Goal: Transaction & Acquisition: Purchase product/service

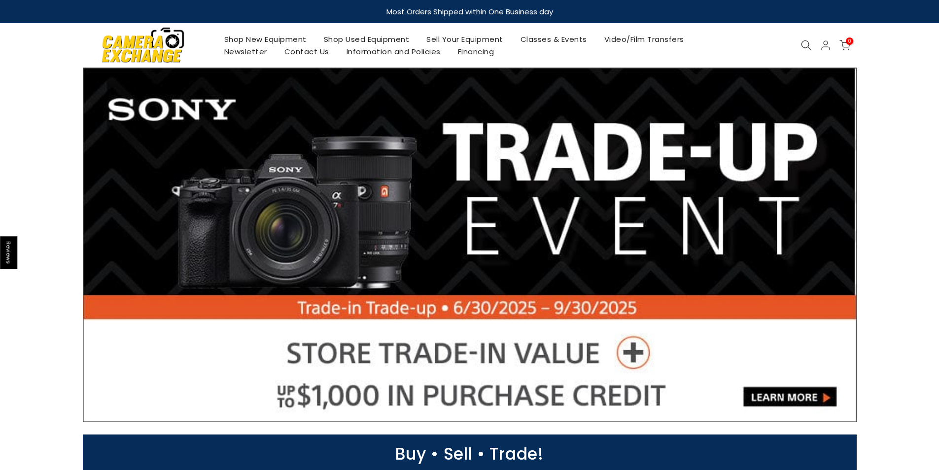
click at [377, 42] on link "Shop Used Equipment" at bounding box center [366, 39] width 103 height 12
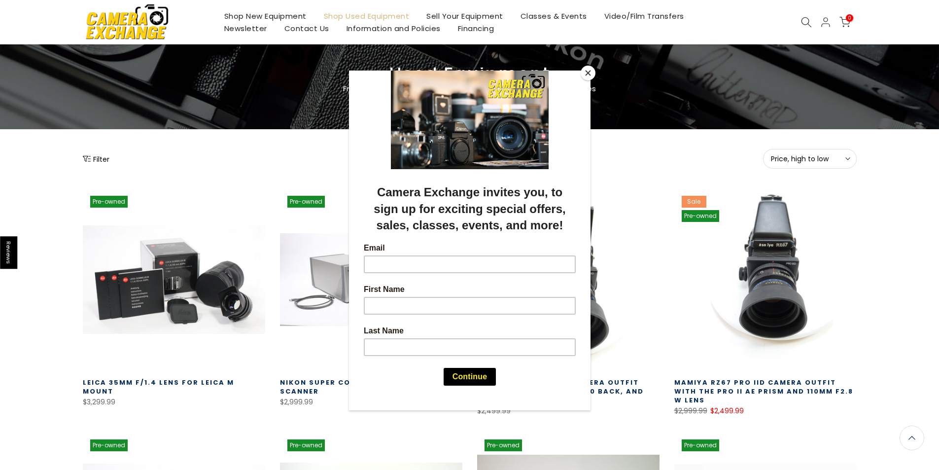
scroll to position [31, 0]
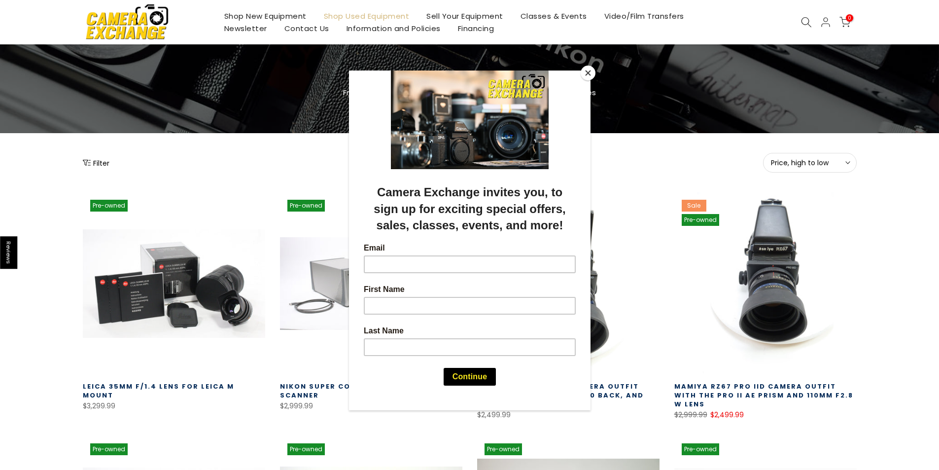
click at [584, 72] on button "Close" at bounding box center [588, 73] width 15 height 15
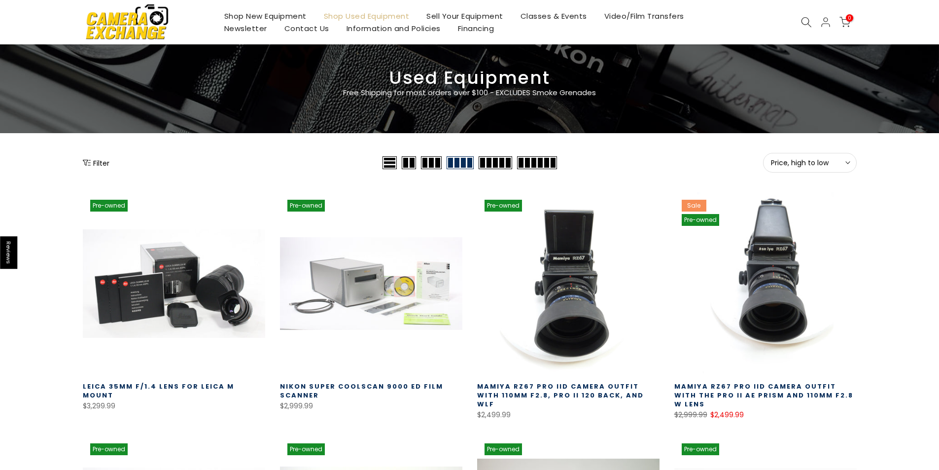
click at [809, 20] on icon at bounding box center [806, 22] width 11 height 11
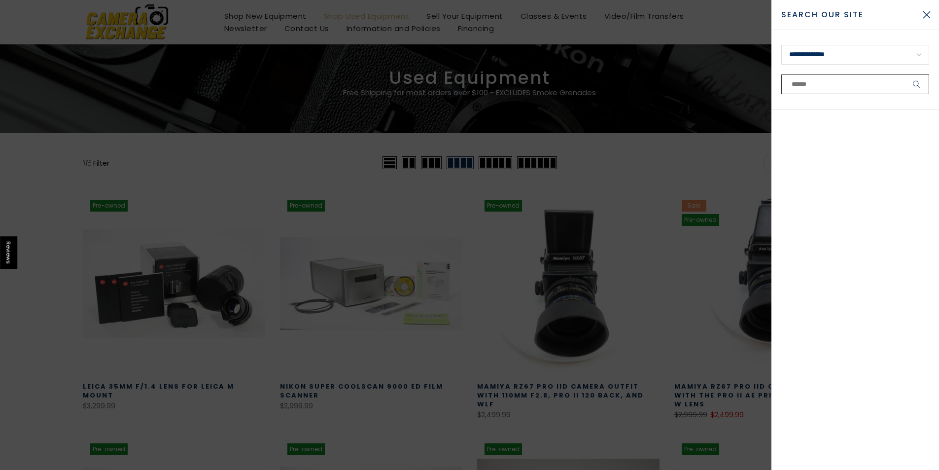
click at [798, 86] on input "text" at bounding box center [855, 84] width 148 height 20
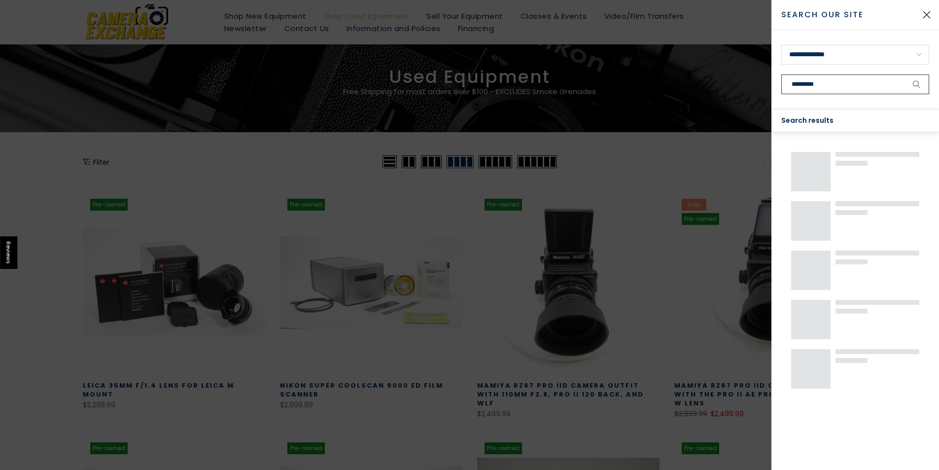
scroll to position [30, 0]
type input "**********"
click at [905, 74] on button "submit" at bounding box center [917, 84] width 25 height 20
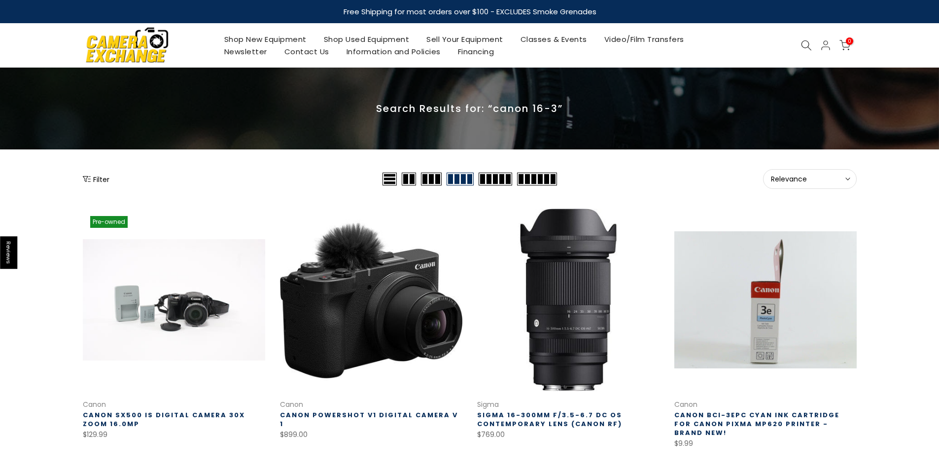
click at [270, 43] on link "Shop New Equipment" at bounding box center [265, 39] width 100 height 12
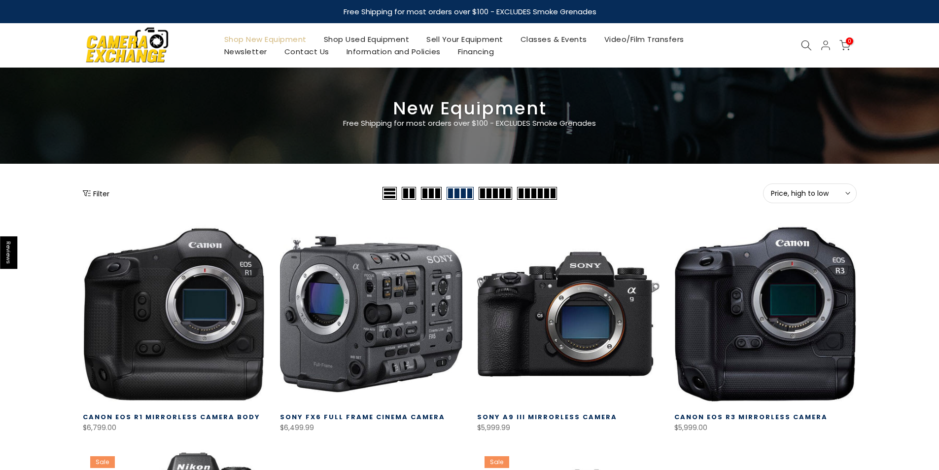
click at [105, 193] on button "Filter" at bounding box center [96, 193] width 27 height 10
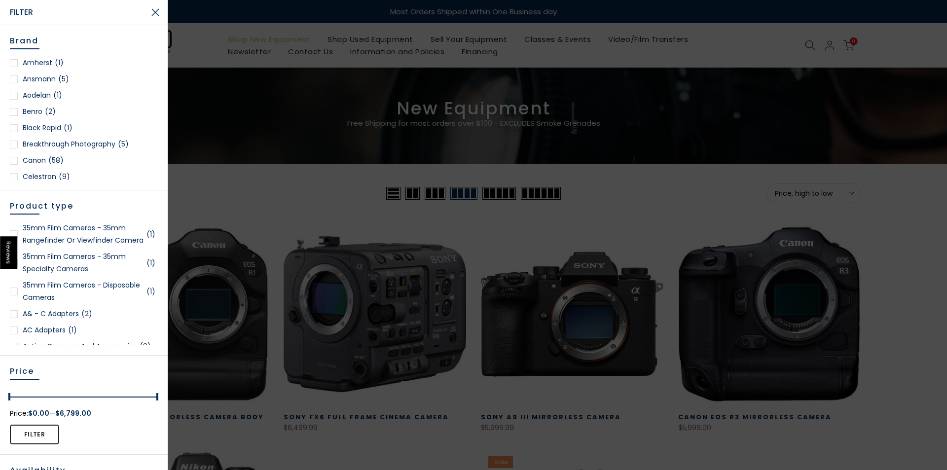
click at [16, 160] on div at bounding box center [14, 161] width 8 height 8
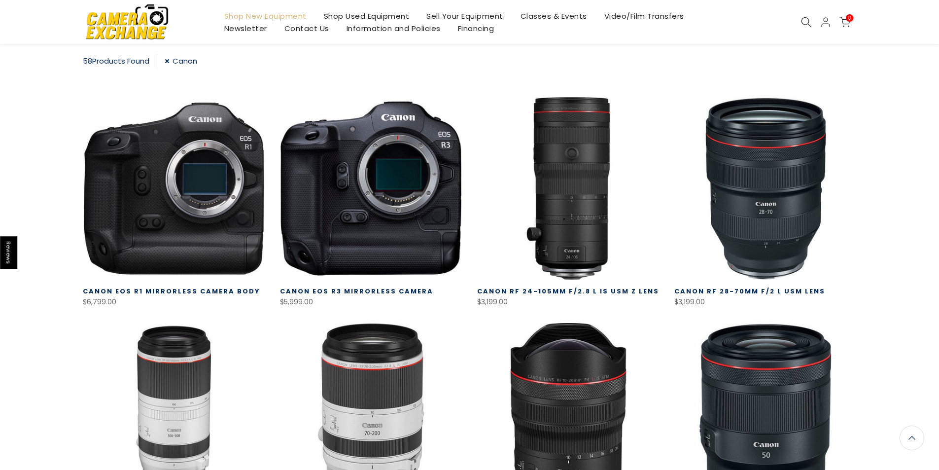
scroll to position [175, 0]
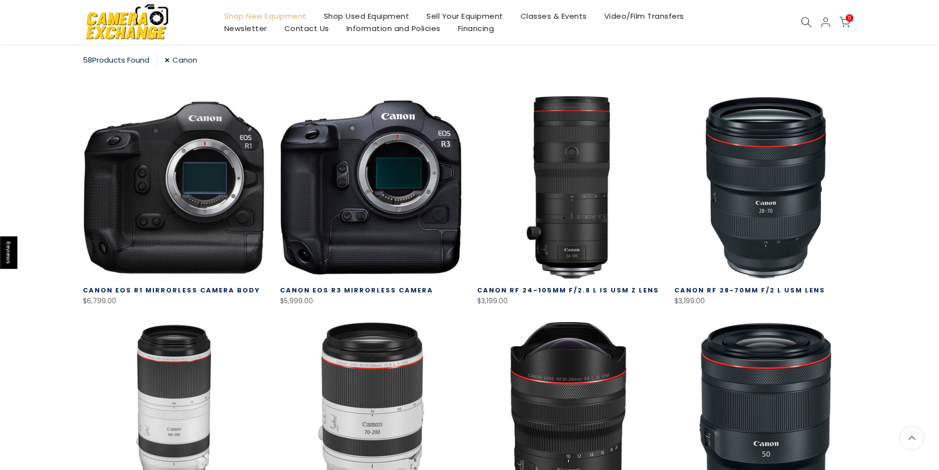
click at [382, 11] on link "Shop Used Equipment" at bounding box center [366, 16] width 103 height 12
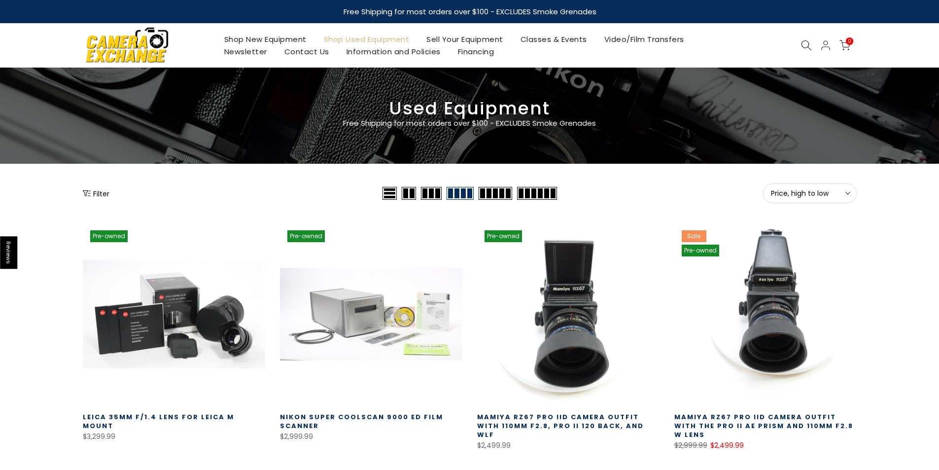
click at [106, 195] on button "Filter" at bounding box center [96, 193] width 27 height 10
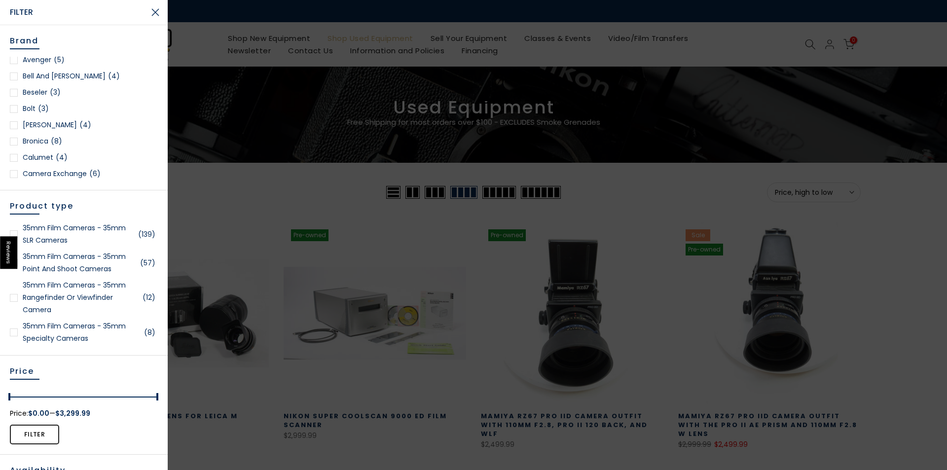
scroll to position [108, 0]
click at [13, 166] on div at bounding box center [14, 167] width 8 height 8
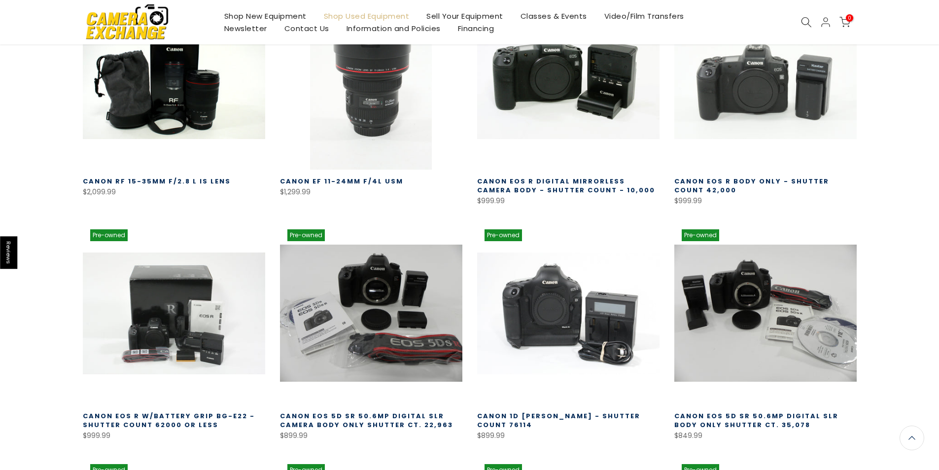
scroll to position [298, 0]
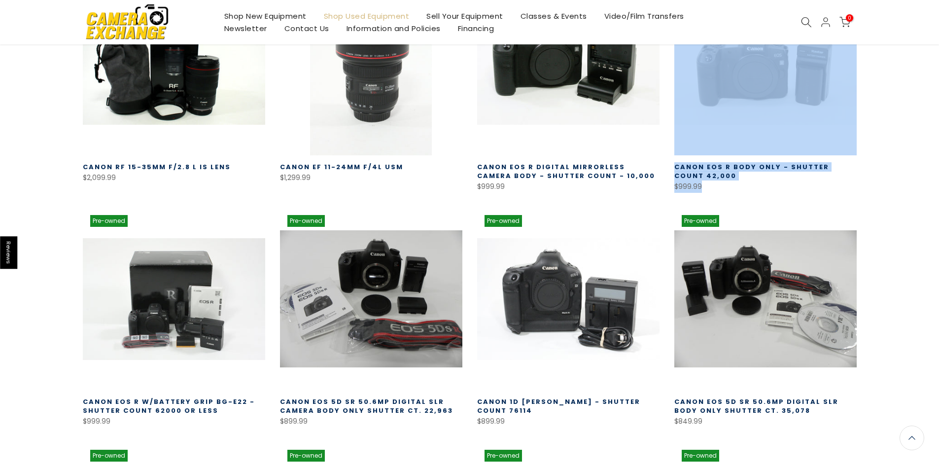
drag, startPoint x: 943, startPoint y: 89, endPoint x: 927, endPoint y: 183, distance: 96.0
click at [927, 183] on div "Filter Price, high to low Sort Sort by: Featured Best selling Alphabetically, A…" at bounding box center [469, 369] width 939 height 967
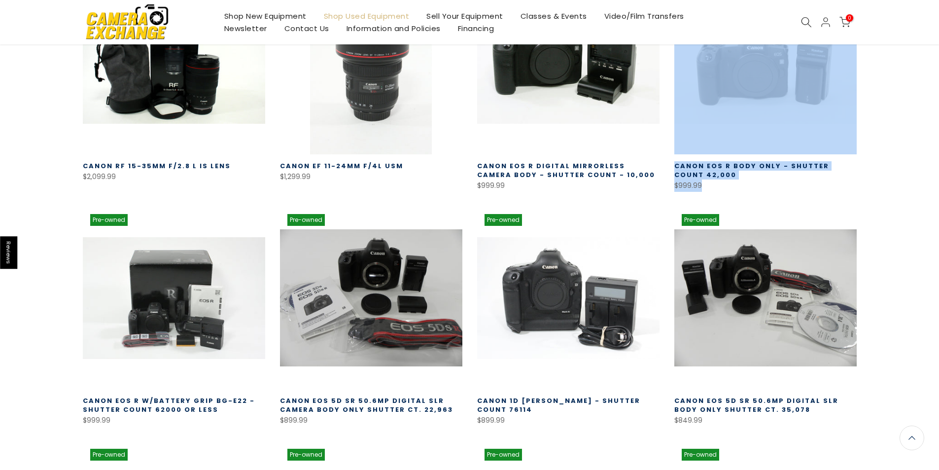
scroll to position [297, 0]
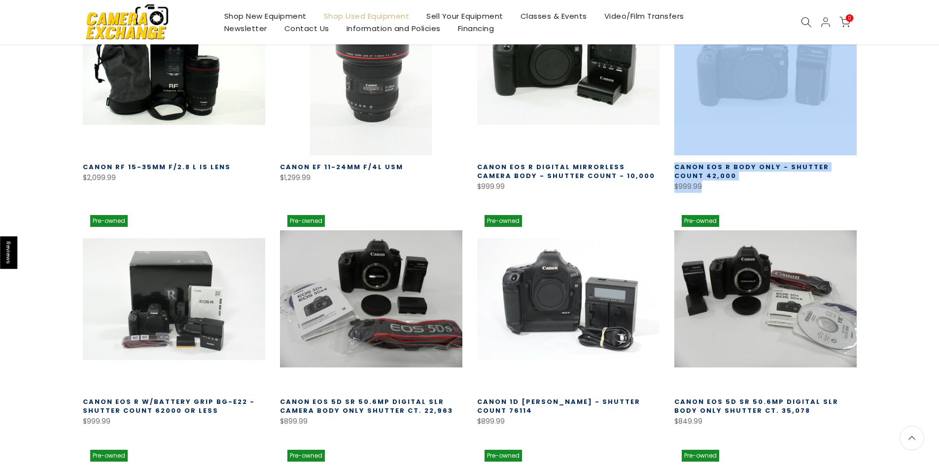
click at [897, 157] on div "Filter Price, high to low Sort Sort by: Featured Best selling Alphabetically, A…" at bounding box center [469, 369] width 939 height 967
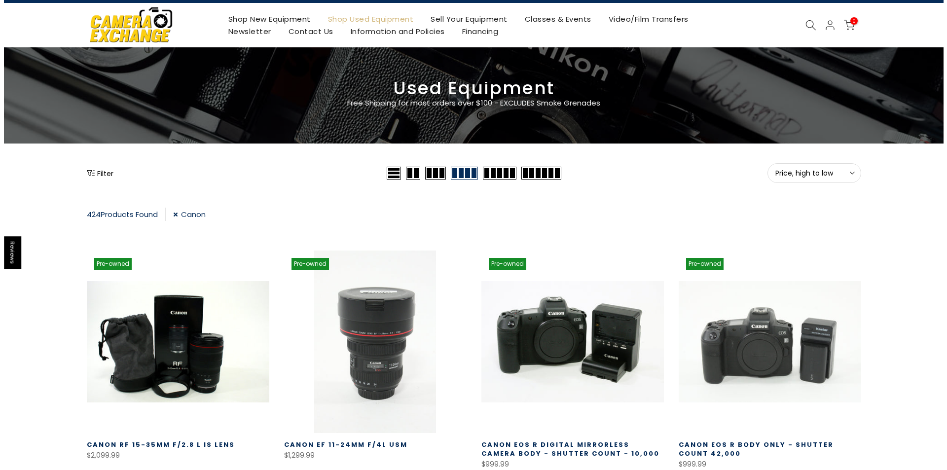
scroll to position [0, 0]
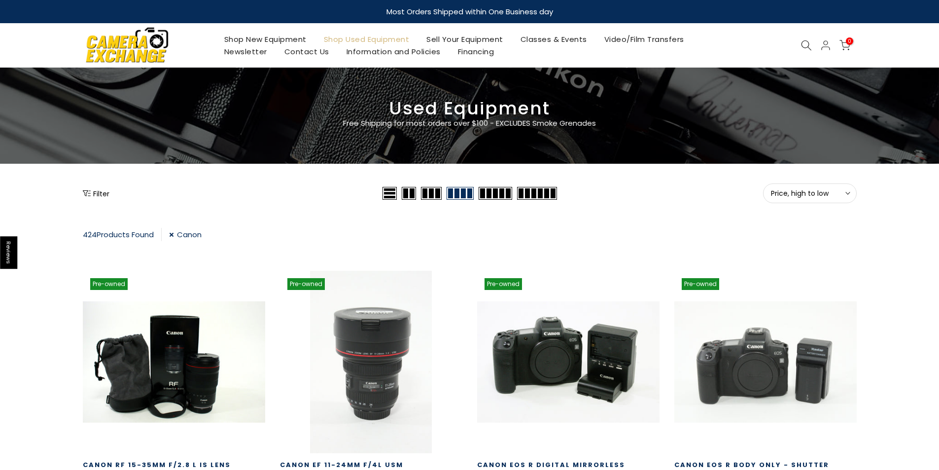
click at [86, 188] on button "Filter" at bounding box center [96, 193] width 27 height 10
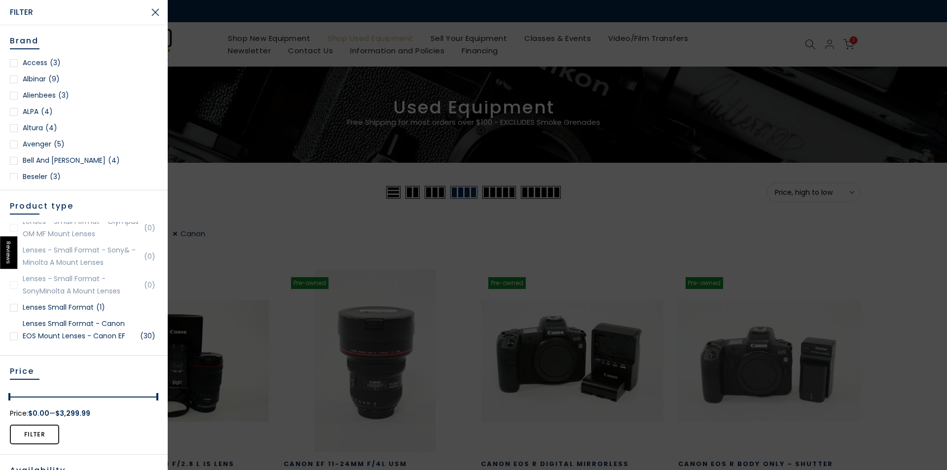
scroll to position [963, 0]
click at [152, 270] on ul "35mm Film Cameras - 35mm SLR Cameras (36) 35mm Film Cameras - 35mm Point and Sh…" at bounding box center [84, 283] width 148 height 123
click at [14, 325] on div at bounding box center [14, 326] width 8 height 8
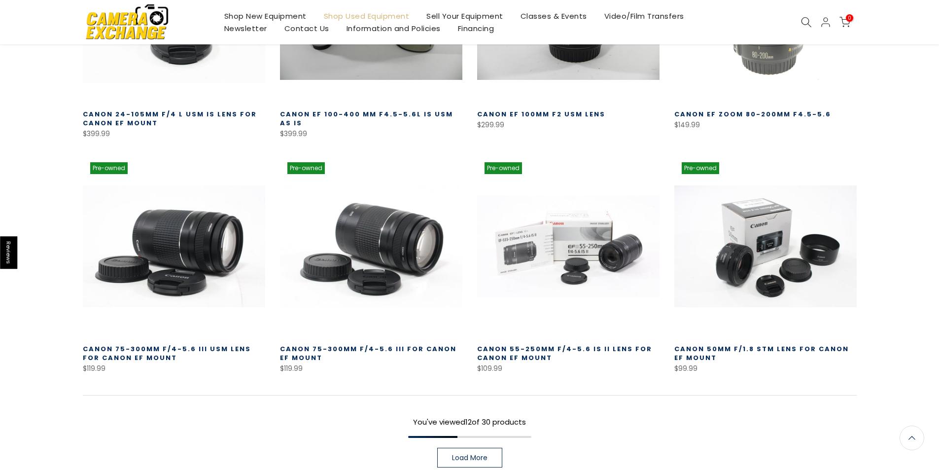
scroll to position [589, 0]
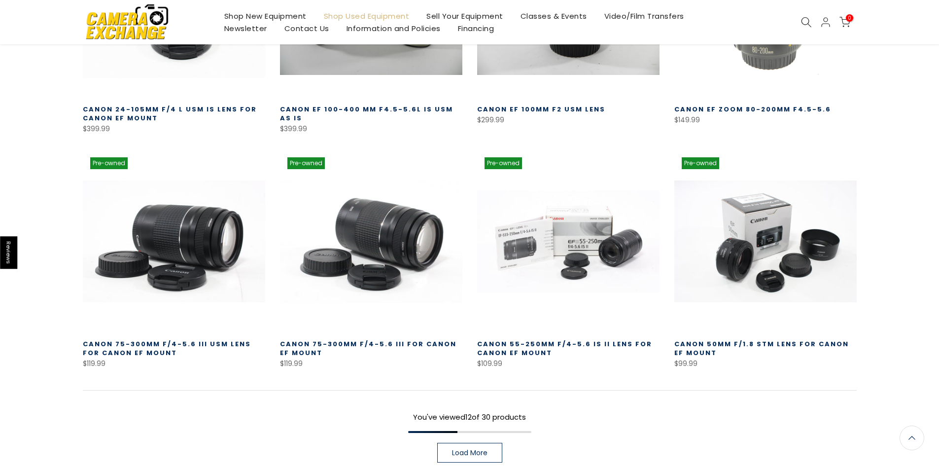
click at [473, 453] on span "Load More" at bounding box center [469, 452] width 35 height 7
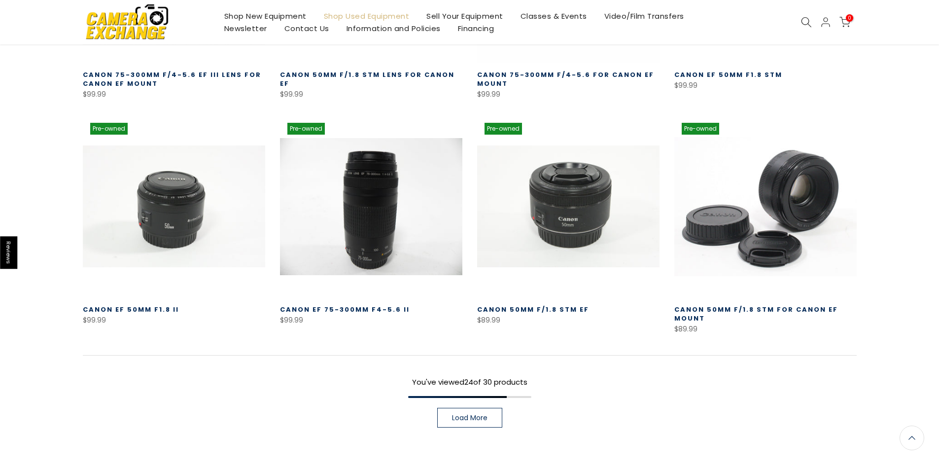
scroll to position [1328, 0]
click at [482, 415] on span "Load More" at bounding box center [469, 417] width 35 height 7
